Goal: Transaction & Acquisition: Purchase product/service

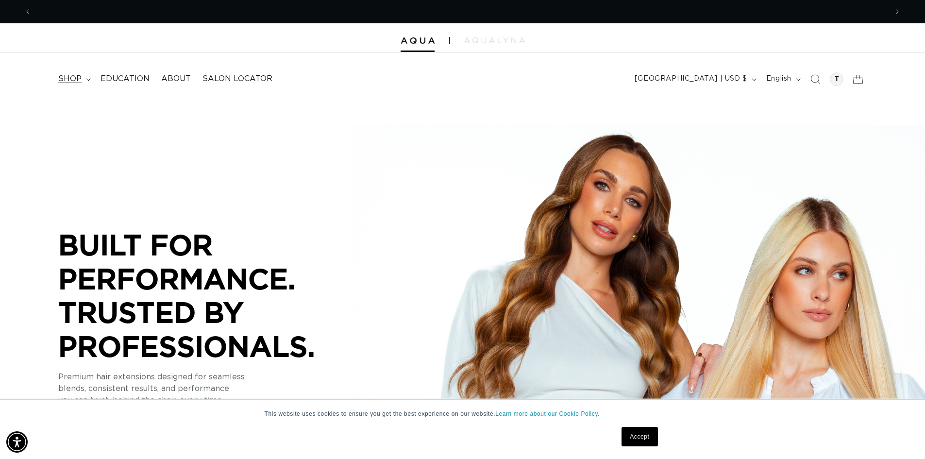
scroll to position [0, 856]
click at [86, 80] on icon at bounding box center [88, 79] width 5 height 3
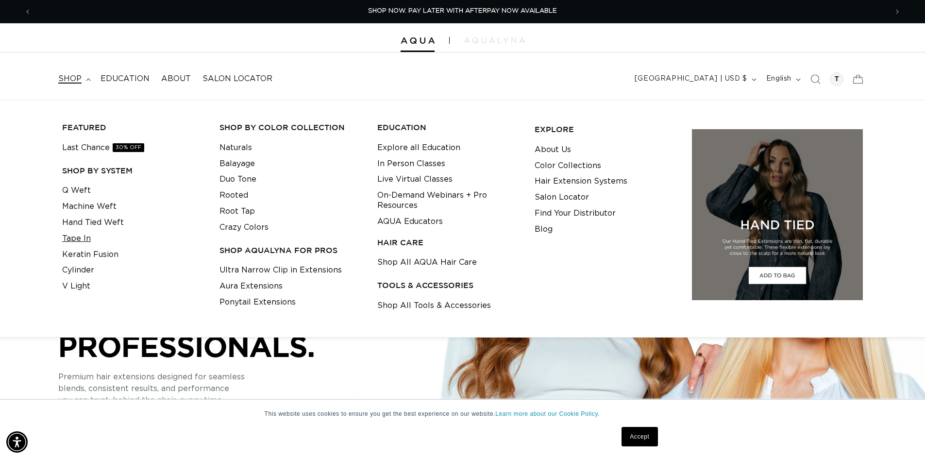
click at [81, 242] on link "Tape In" at bounding box center [76, 239] width 29 height 16
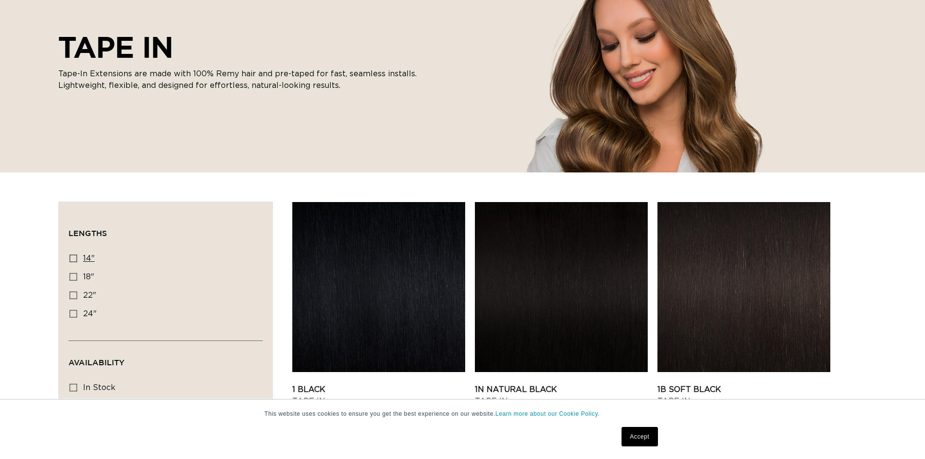
click at [74, 257] on icon at bounding box center [73, 258] width 8 height 8
click at [74, 257] on input "14" 14" (35 products)" at bounding box center [73, 258] width 8 height 8
checkbox input "true"
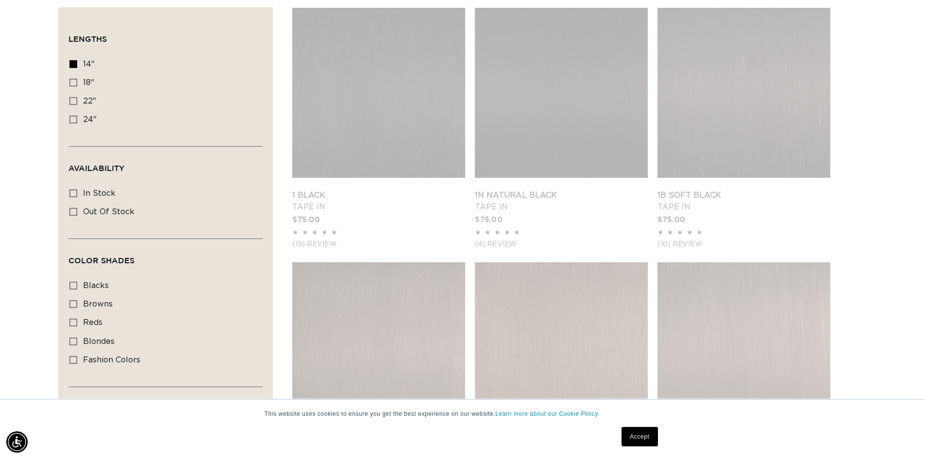
scroll to position [0, 856]
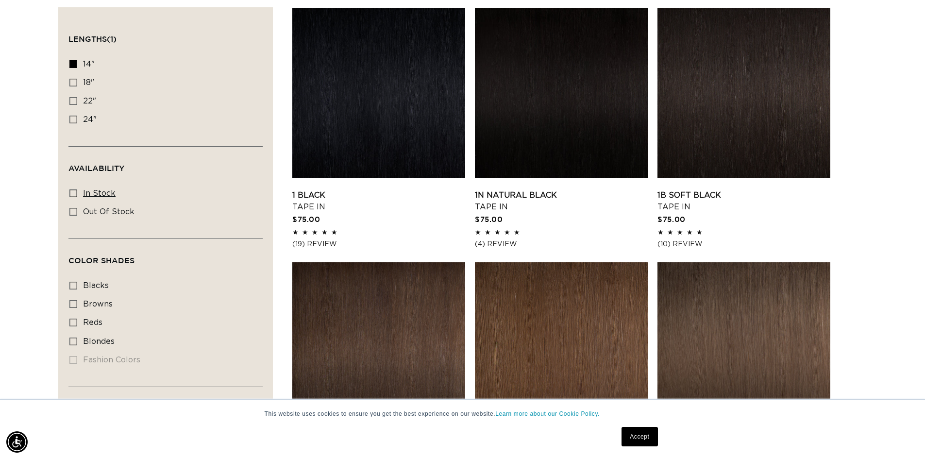
click at [75, 193] on icon at bounding box center [73, 193] width 8 height 8
click at [75, 193] on input "In stock In stock (34 products)" at bounding box center [73, 193] width 8 height 8
checkbox input "true"
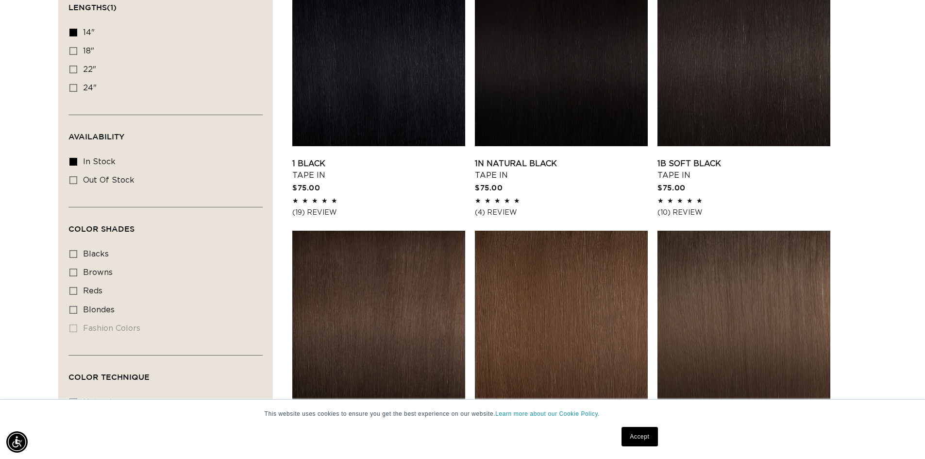
scroll to position [388, 0]
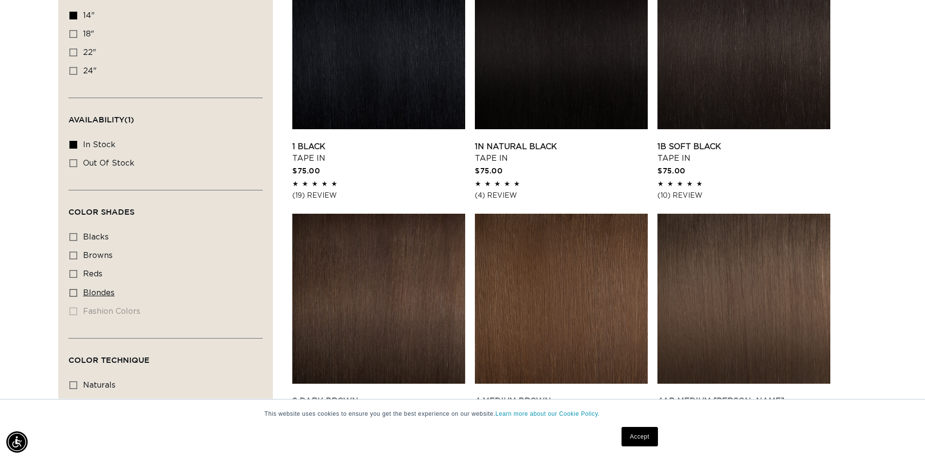
scroll to position [0, 1711]
click at [72, 291] on icon at bounding box center [73, 293] width 8 height 8
click at [72, 291] on input "blondes blondes (22 products)" at bounding box center [73, 293] width 8 height 8
checkbox input "true"
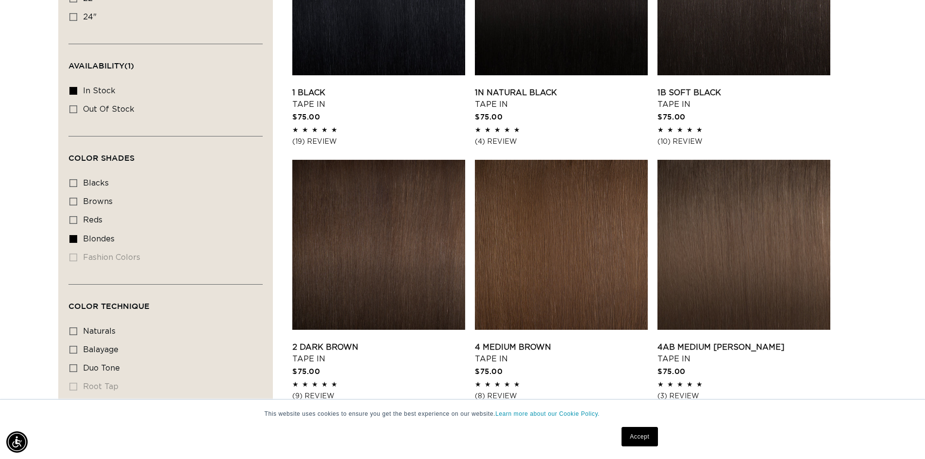
scroll to position [534, 0]
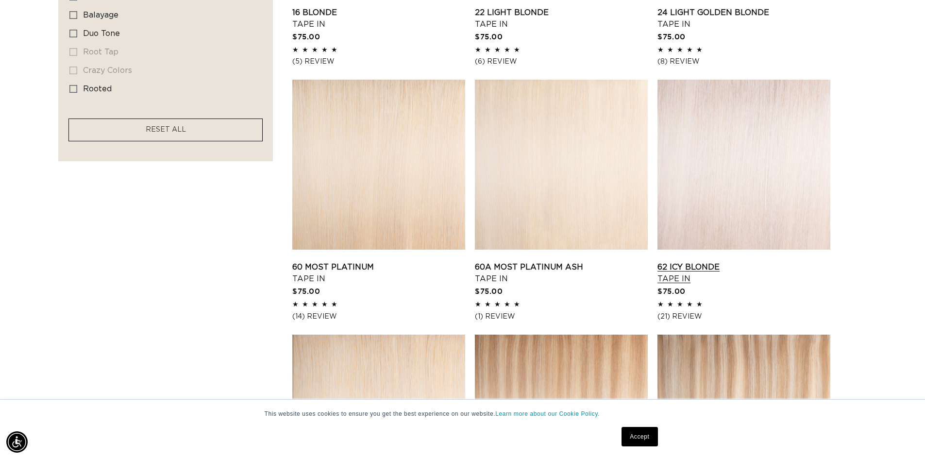
click at [769, 261] on link "62 Icy Blonde Tape In" at bounding box center [743, 272] width 173 height 23
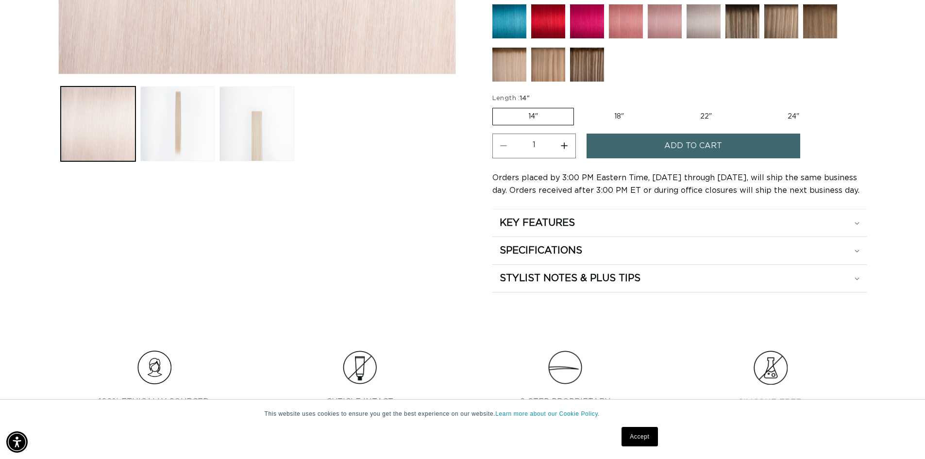
scroll to position [0, 1711]
click at [852, 249] on div "SPECIFICATIONS" at bounding box center [679, 250] width 360 height 13
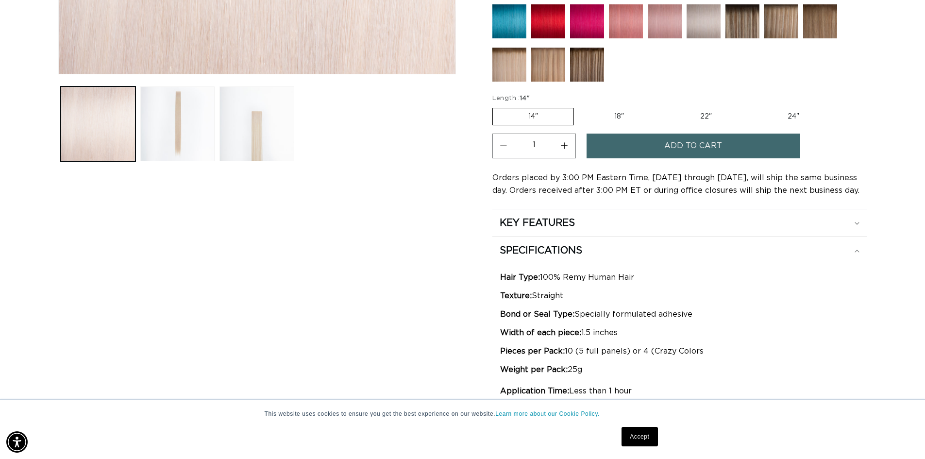
scroll to position [0, 856]
click at [565, 149] on button "Increase quantity for 62 Icy Blonde - Tape In" at bounding box center [564, 145] width 22 height 25
type input "2"
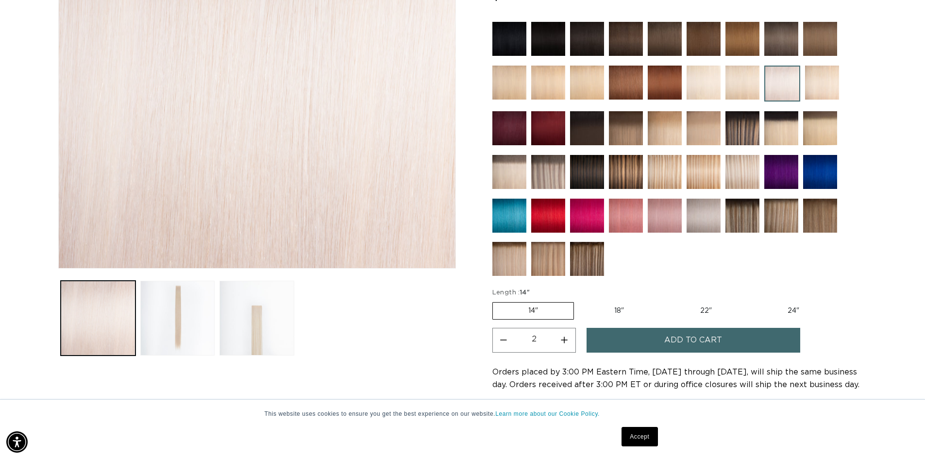
click at [684, 343] on span "Add to cart" at bounding box center [693, 340] width 58 height 25
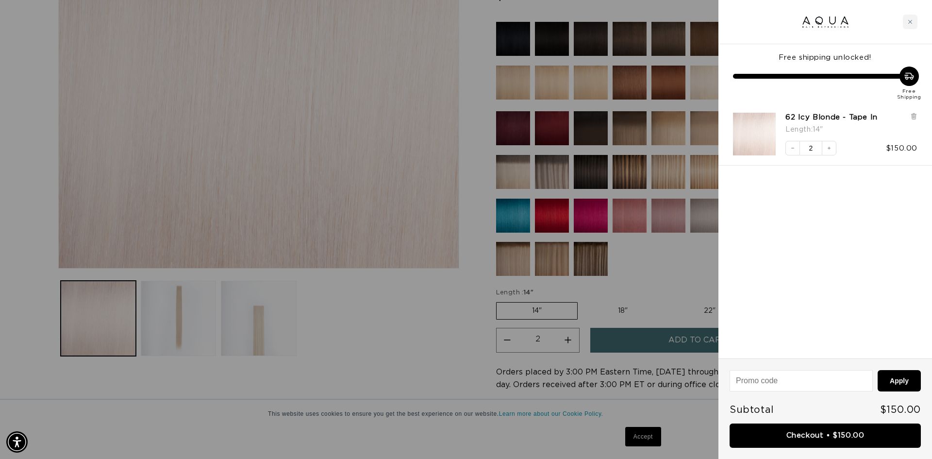
scroll to position [0, 0]
click at [376, 379] on div at bounding box center [466, 229] width 932 height 459
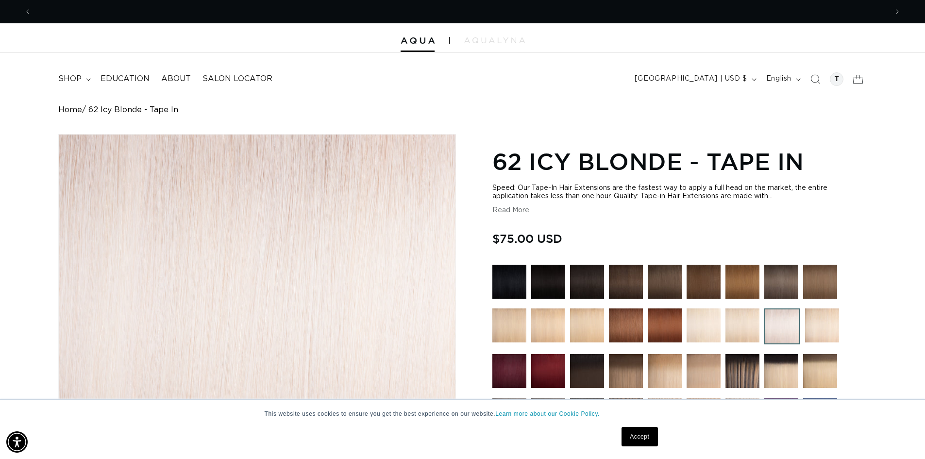
scroll to position [0, 856]
click at [752, 78] on icon "button" at bounding box center [753, 79] width 5 height 3
click at [840, 81] on div at bounding box center [836, 79] width 14 height 14
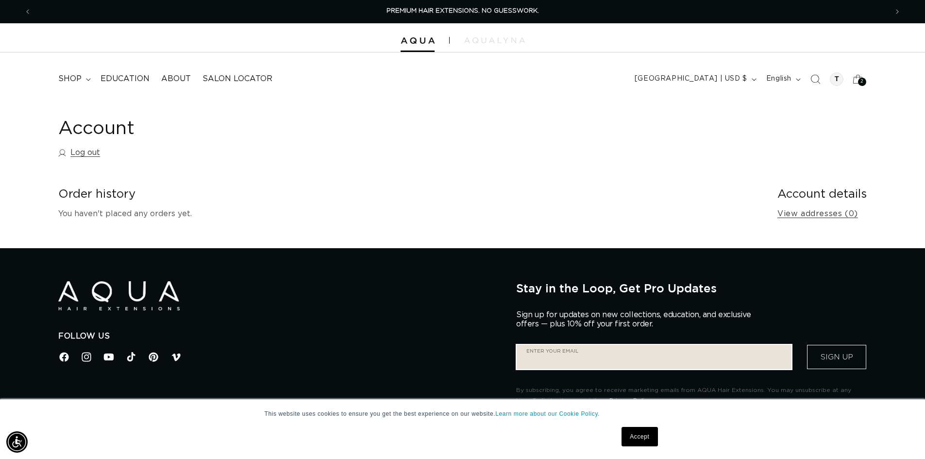
click at [636, 356] on input "Enter your email" at bounding box center [653, 357] width 275 height 24
click at [666, 364] on input "Enter your email" at bounding box center [645, 357] width 259 height 24
type input "tfleming0925@gmail.com"
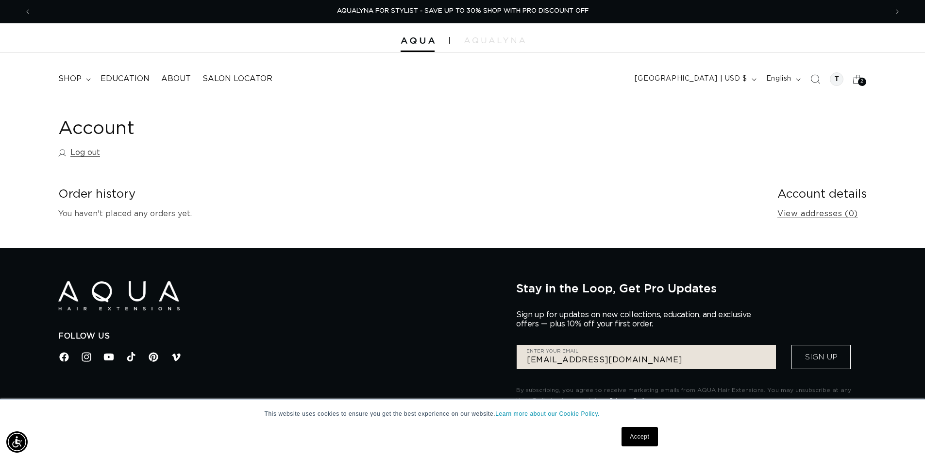
click at [812, 353] on button "Sign Up" at bounding box center [820, 357] width 59 height 24
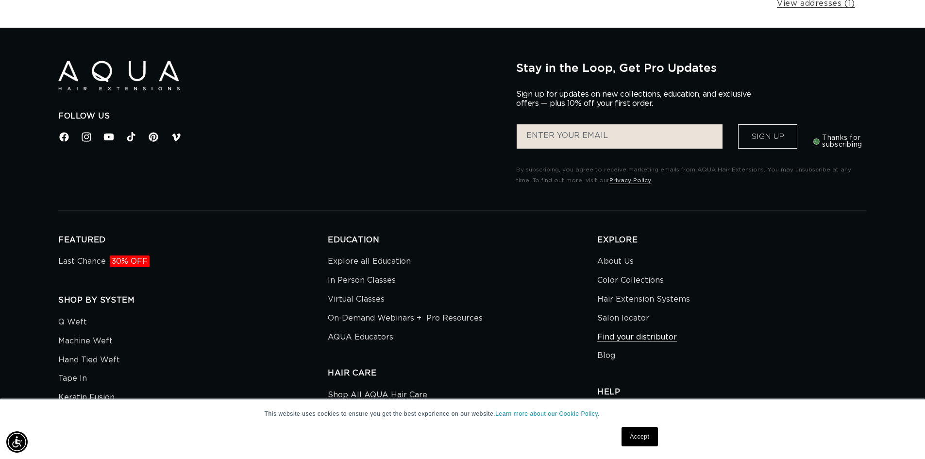
scroll to position [226, 0]
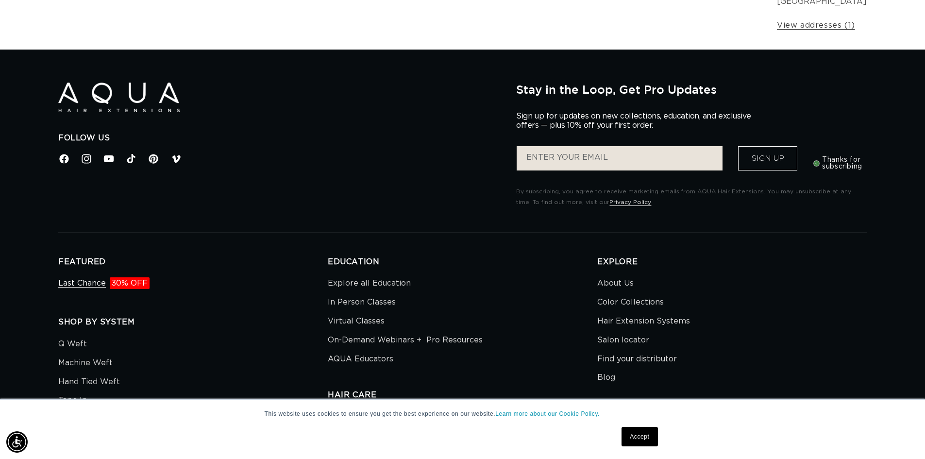
click at [87, 286] on link "Last Chance 30% OFF" at bounding box center [103, 284] width 91 height 17
